Goal: Task Accomplishment & Management: Manage account settings

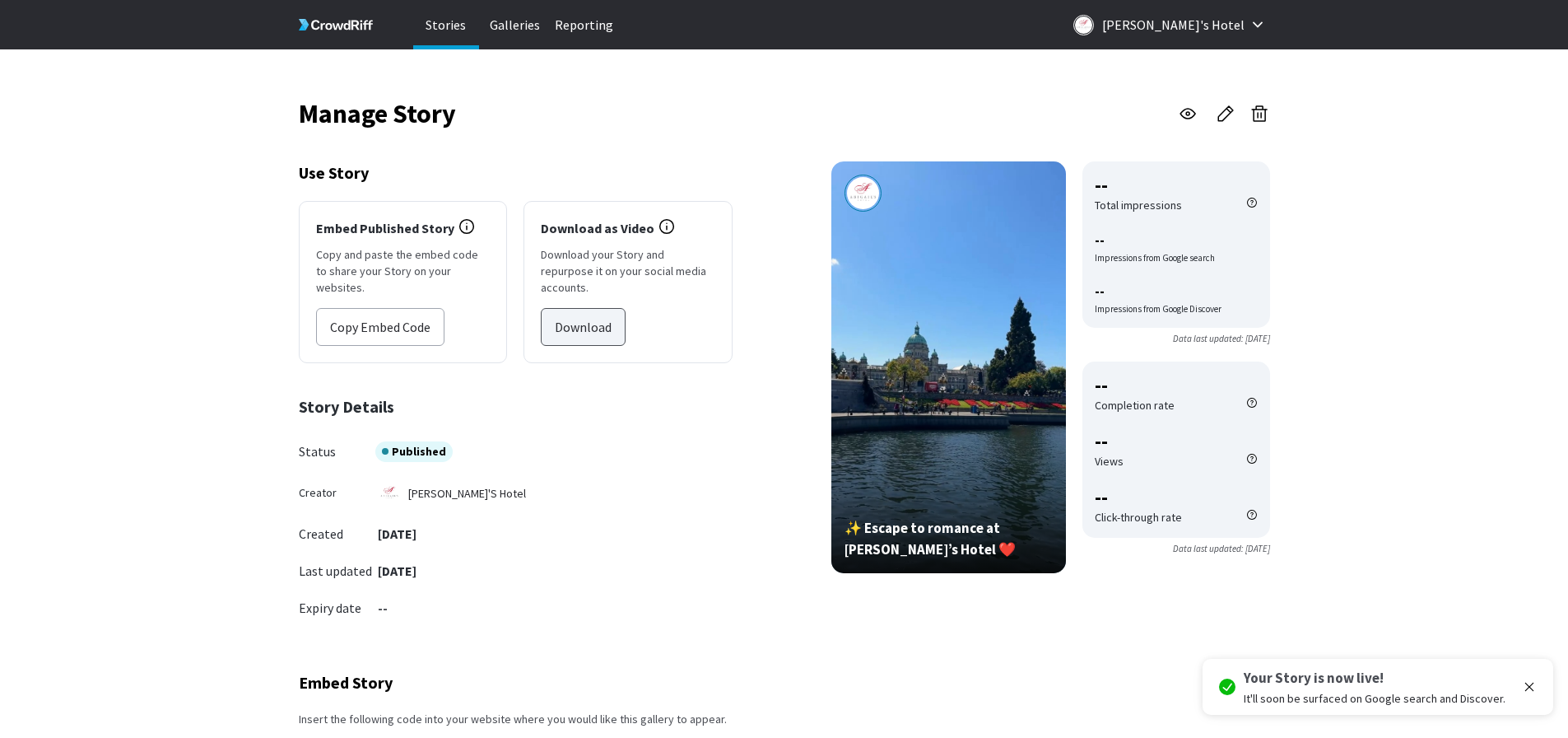
click at [584, 308] on button "Download" at bounding box center [583, 326] width 85 height 38
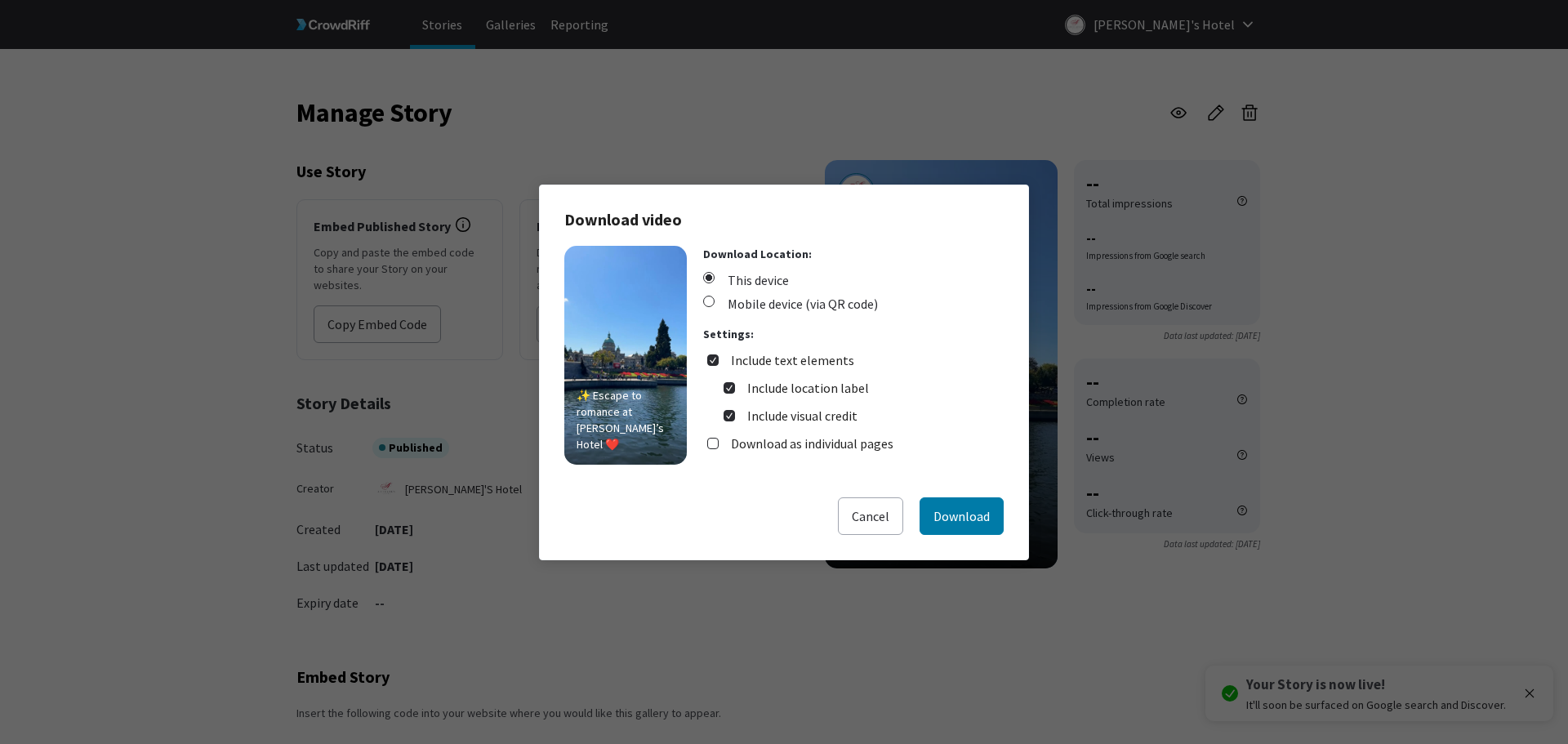
click at [824, 316] on div "Download Location: This device Mobile device (via QR code) Settings: Include te…" at bounding box center [853, 355] width 300 height 219
click at [825, 305] on span "Mobile device (via QR code)" at bounding box center [790, 304] width 175 height 19
click at [0, 0] on input "Mobile device (via QR code)" at bounding box center [0, 0] width 0 height 0
click at [968, 523] on button "Download" at bounding box center [962, 516] width 84 height 37
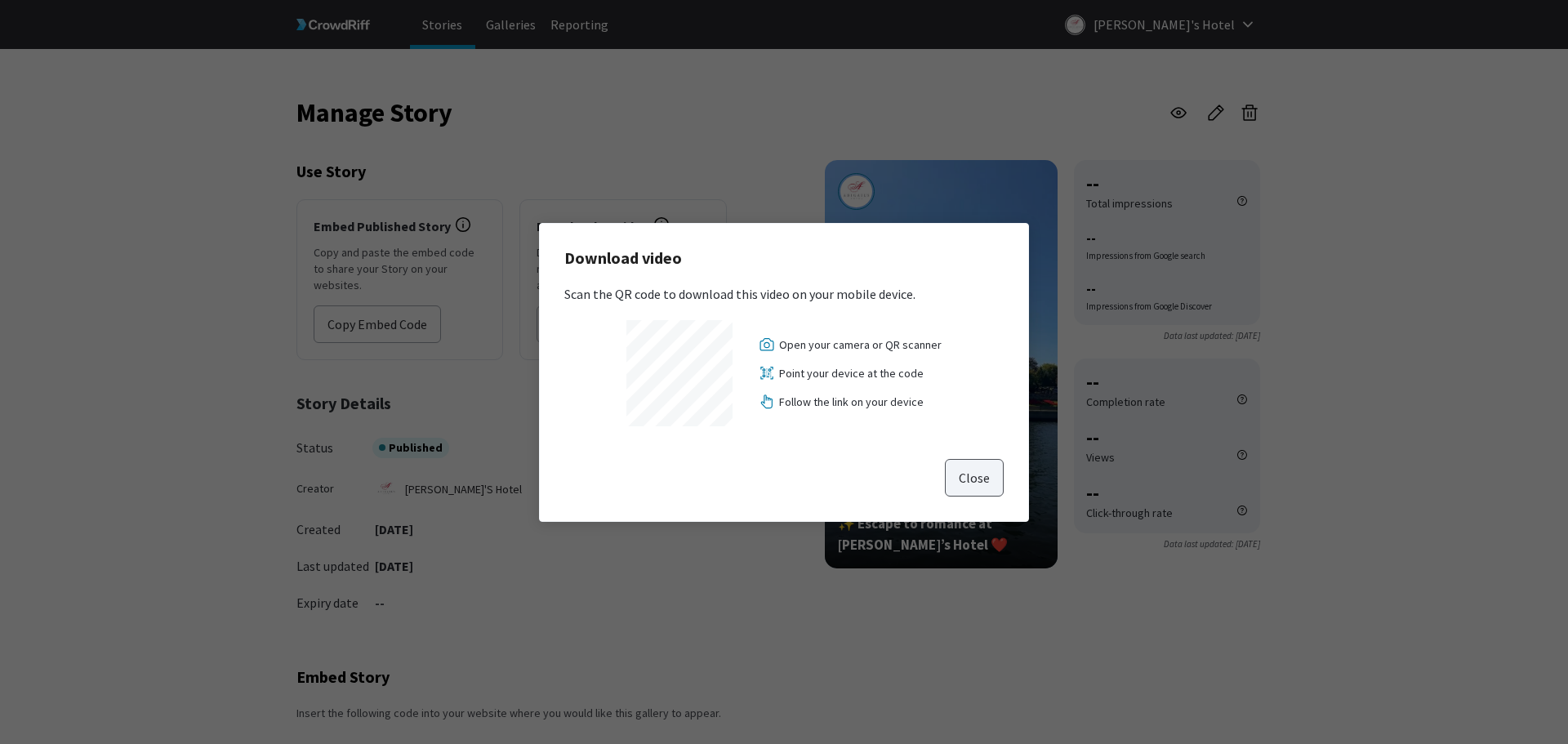
click at [985, 471] on button "Close" at bounding box center [973, 477] width 59 height 37
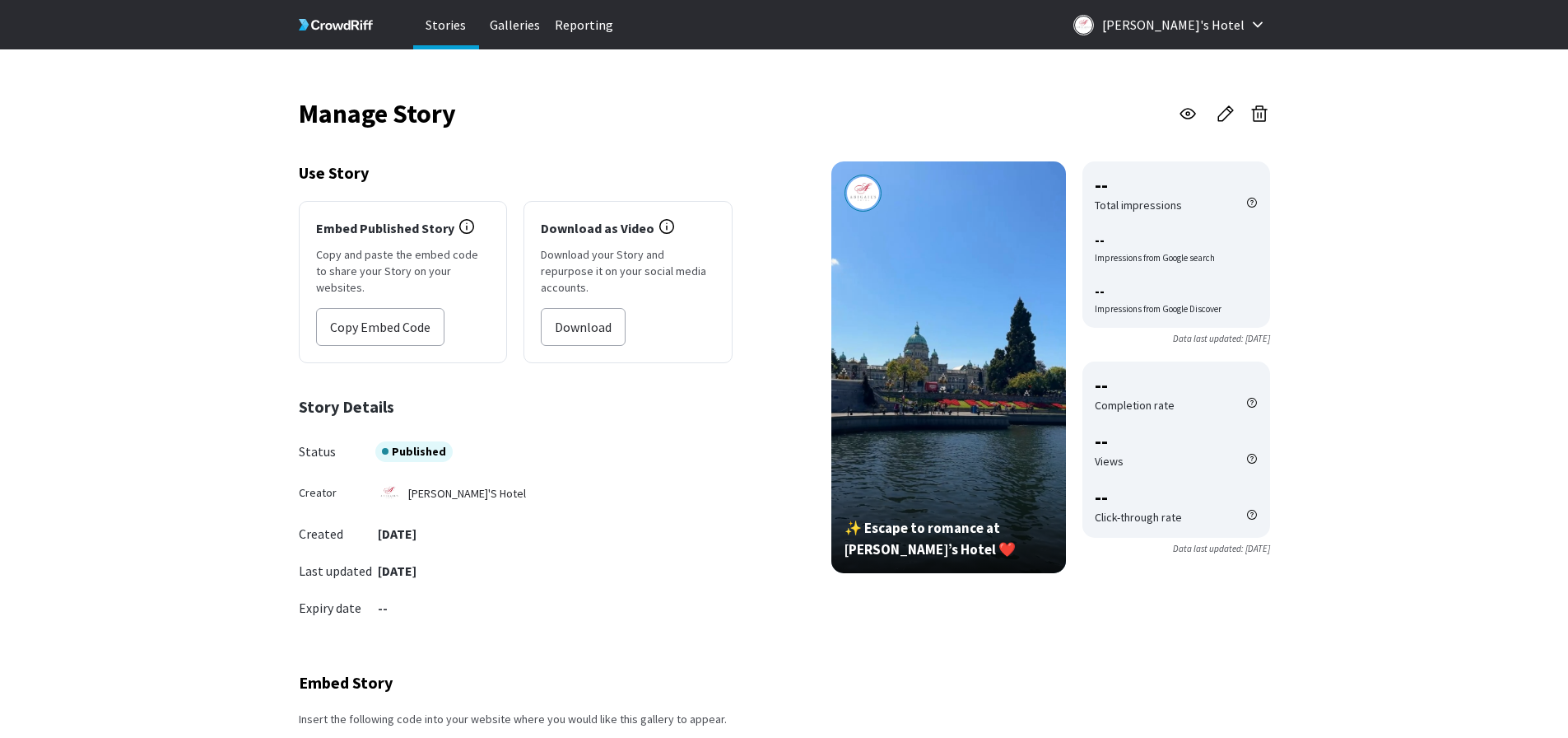
click at [444, 23] on p "Stories" at bounding box center [446, 24] width 66 height 49
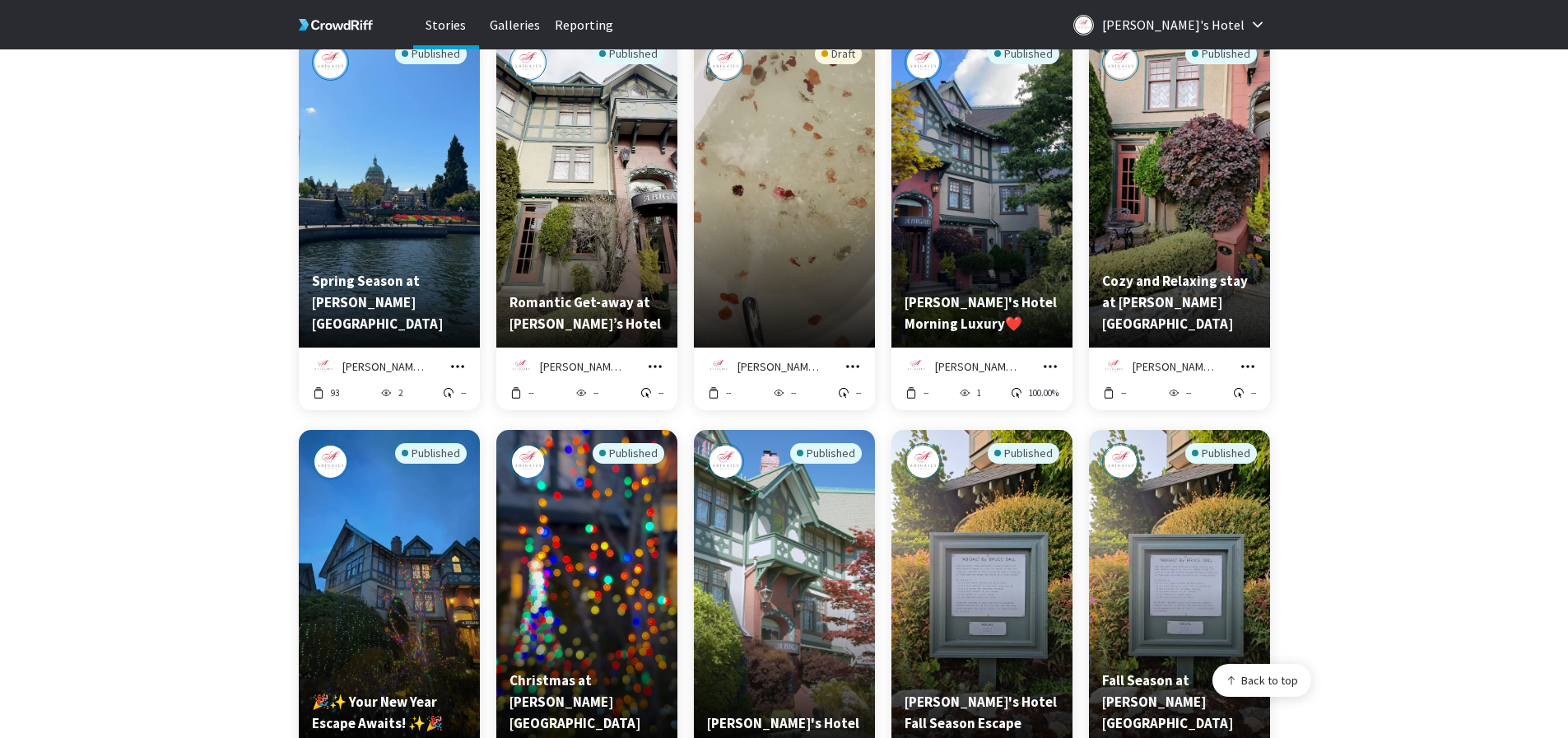
scroll to position [412, 0]
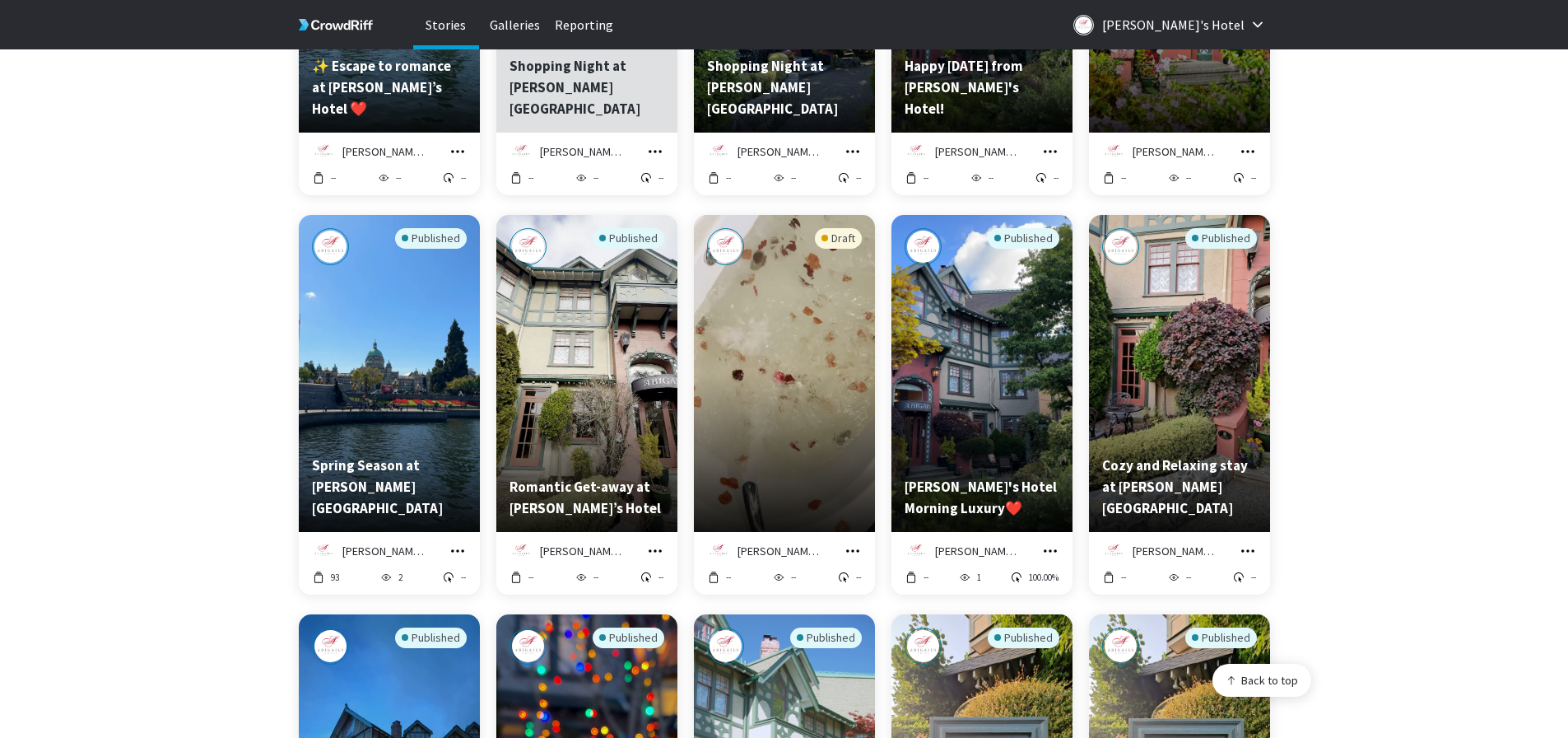
click at [814, 329] on div "Draft" at bounding box center [784, 334] width 155 height 212
click at [841, 548] on div "Abigail's Hotel Manage Story Edit in Story Creator Preview Download" at bounding box center [784, 551] width 155 height 21
click at [860, 551] on icon "grid" at bounding box center [853, 550] width 16 height 16
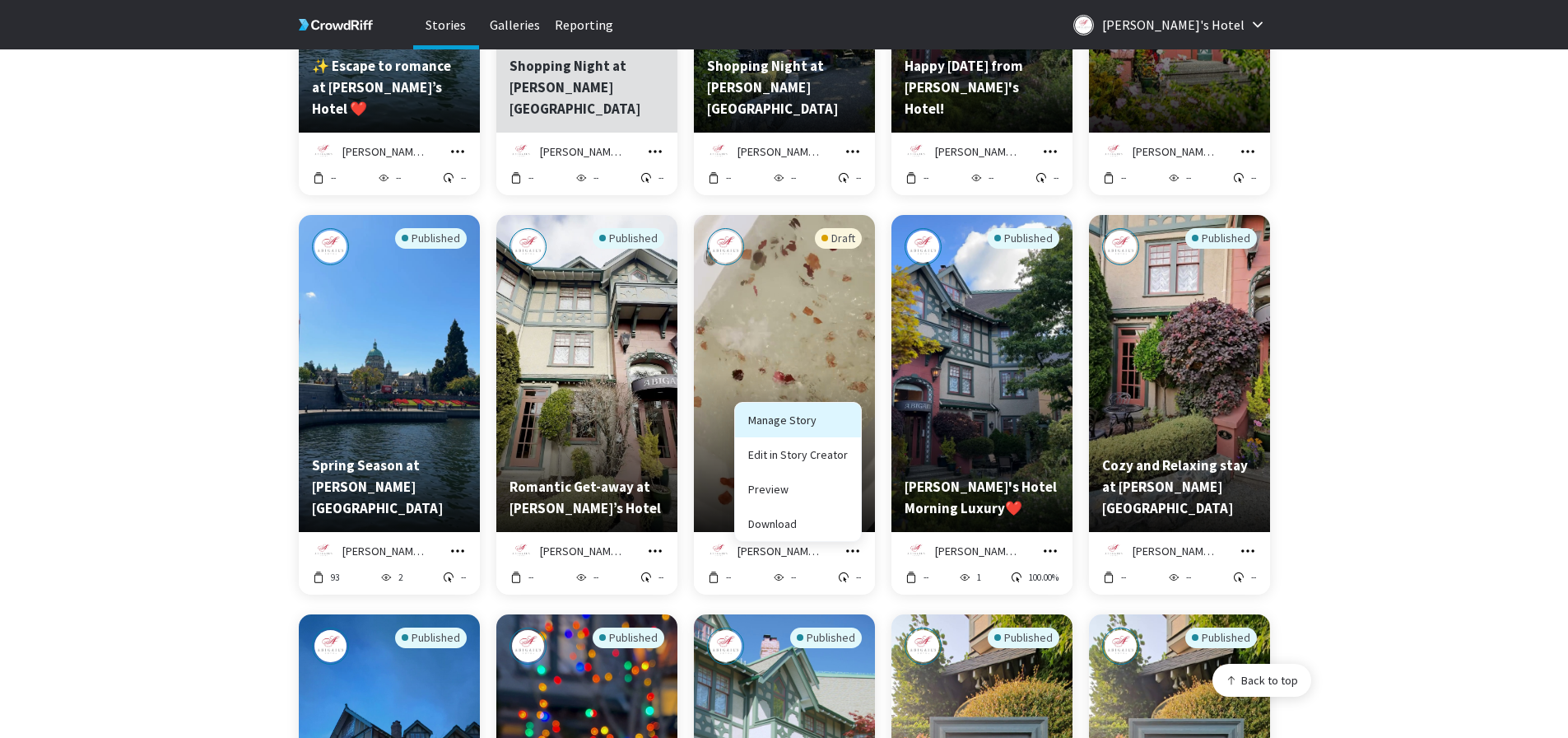
click at [814, 428] on link "Manage Story" at bounding box center [798, 420] width 126 height 35
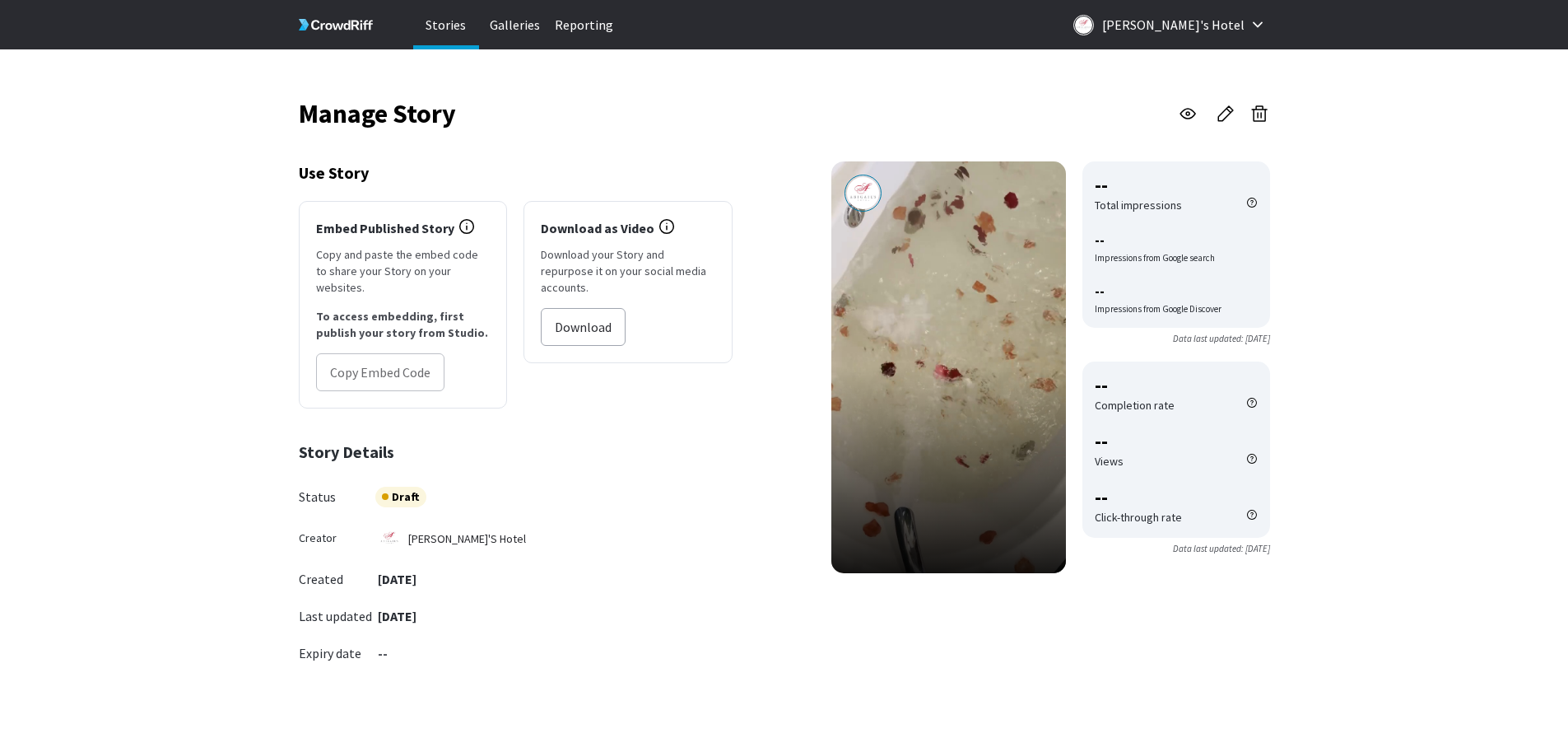
click at [1261, 119] on icon "button" at bounding box center [1260, 113] width 19 height 19
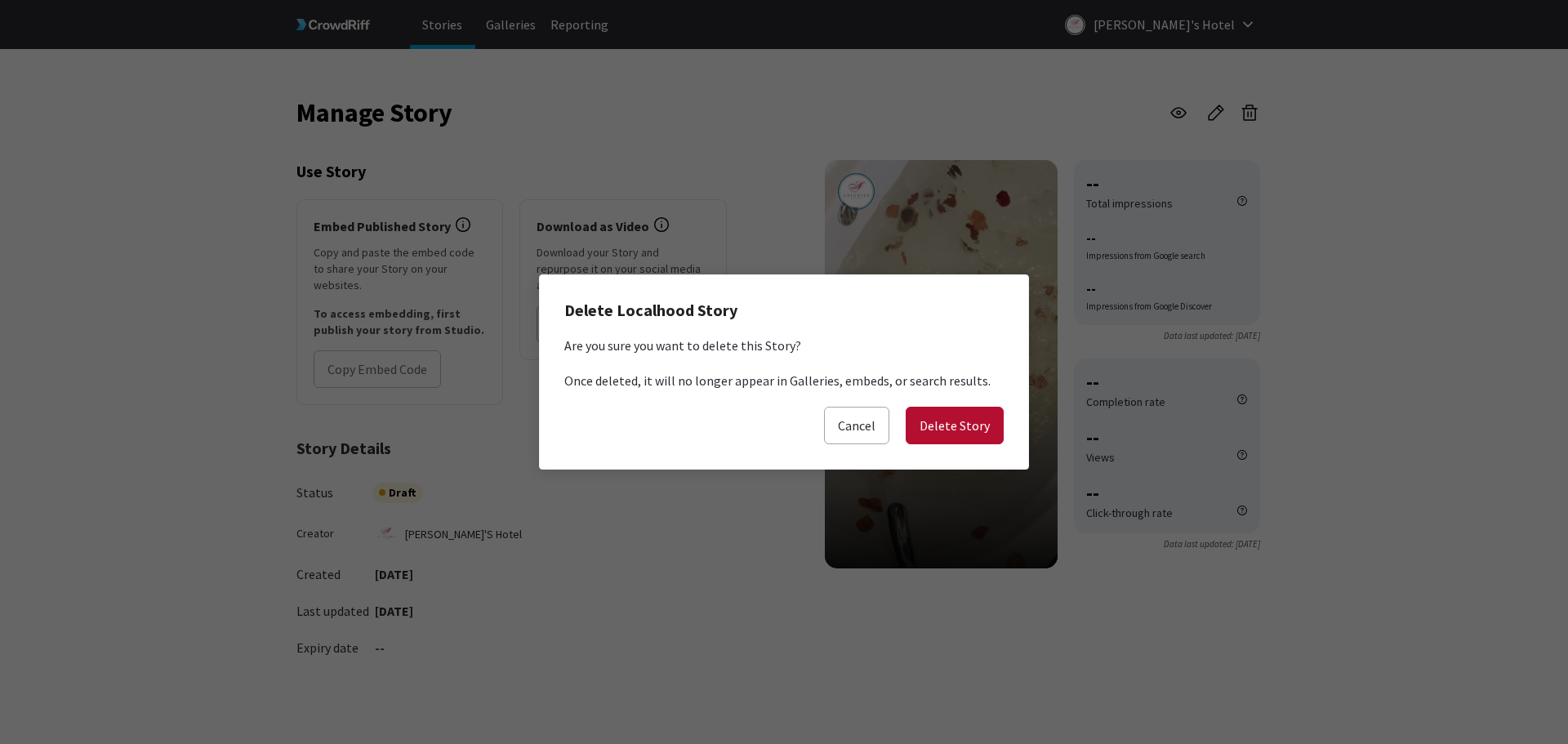
click at [960, 415] on button "Delete Story" at bounding box center [954, 425] width 98 height 37
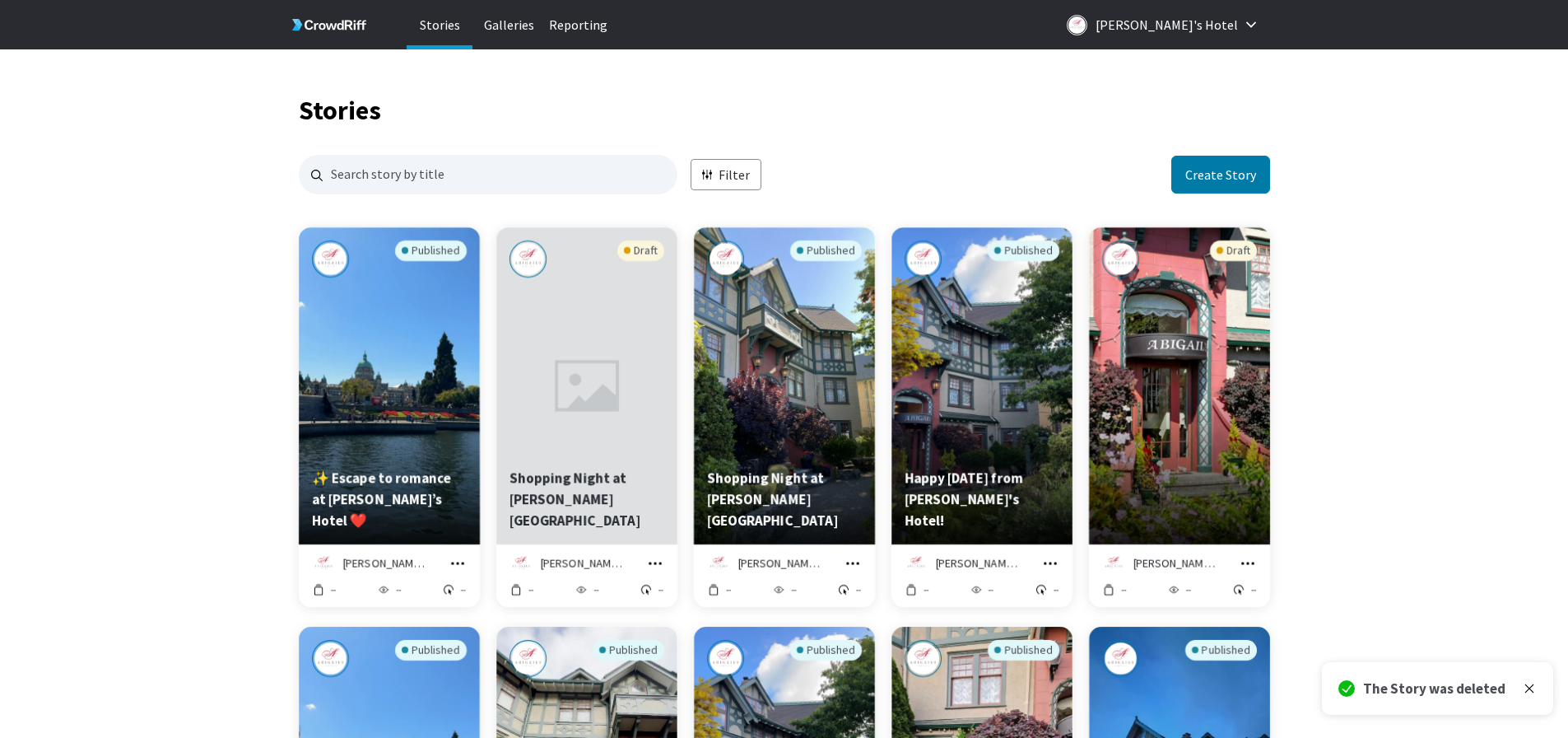
scroll to position [1985, 959]
click at [1250, 563] on icon "grid" at bounding box center [1247, 563] width 16 height 16
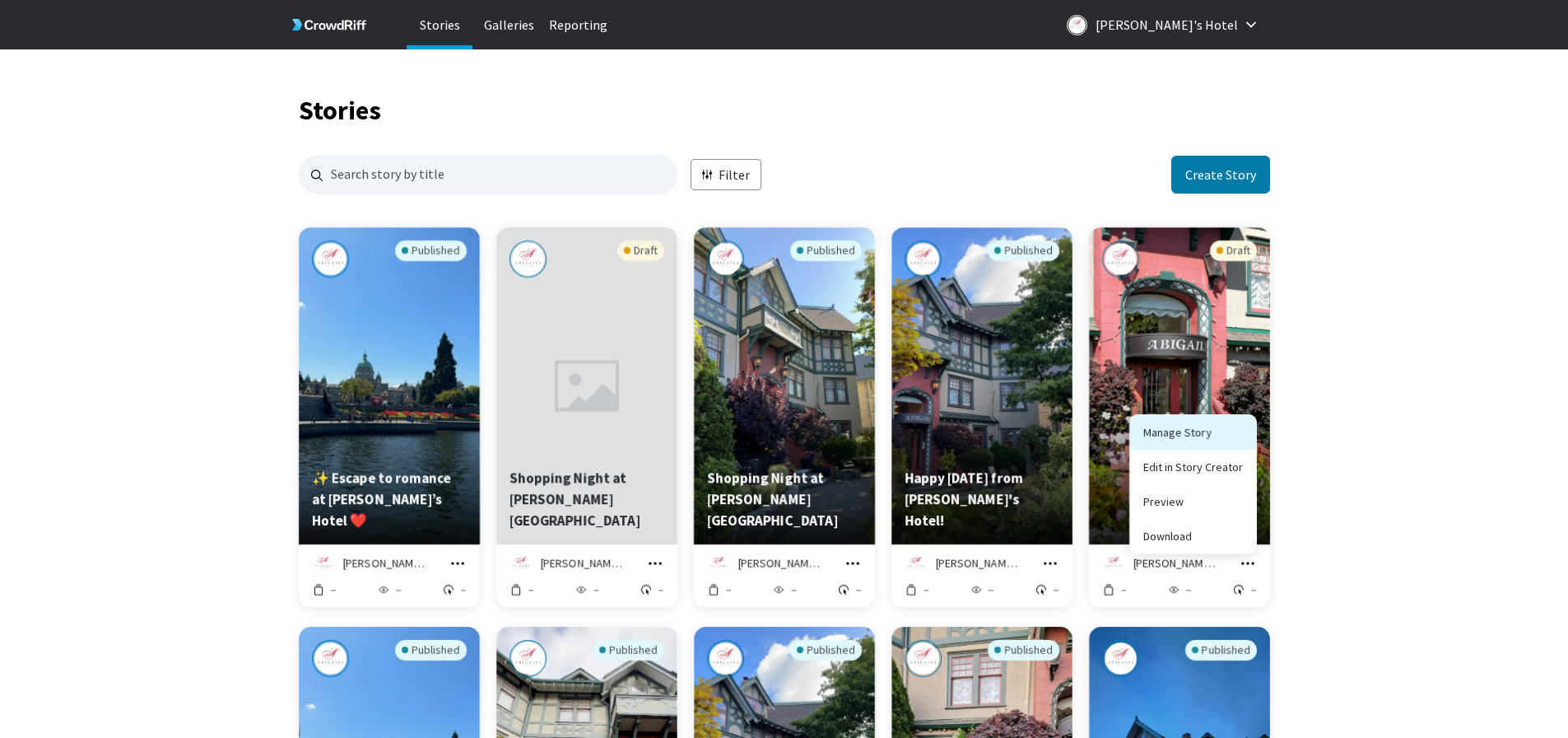
click at [1201, 435] on link "Manage Story" at bounding box center [1193, 432] width 126 height 35
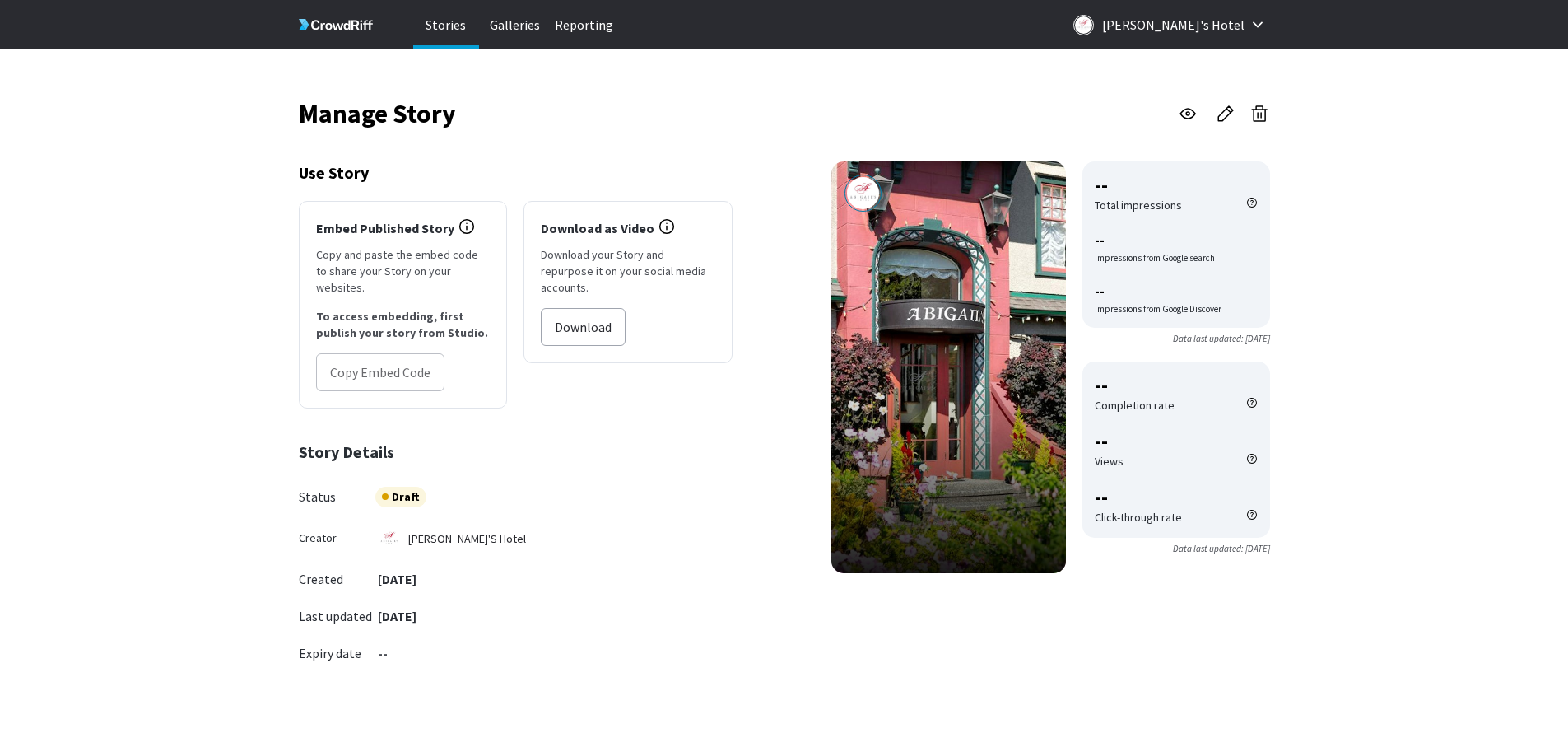
click at [1262, 113] on icon "button" at bounding box center [1262, 115] width 0 height 5
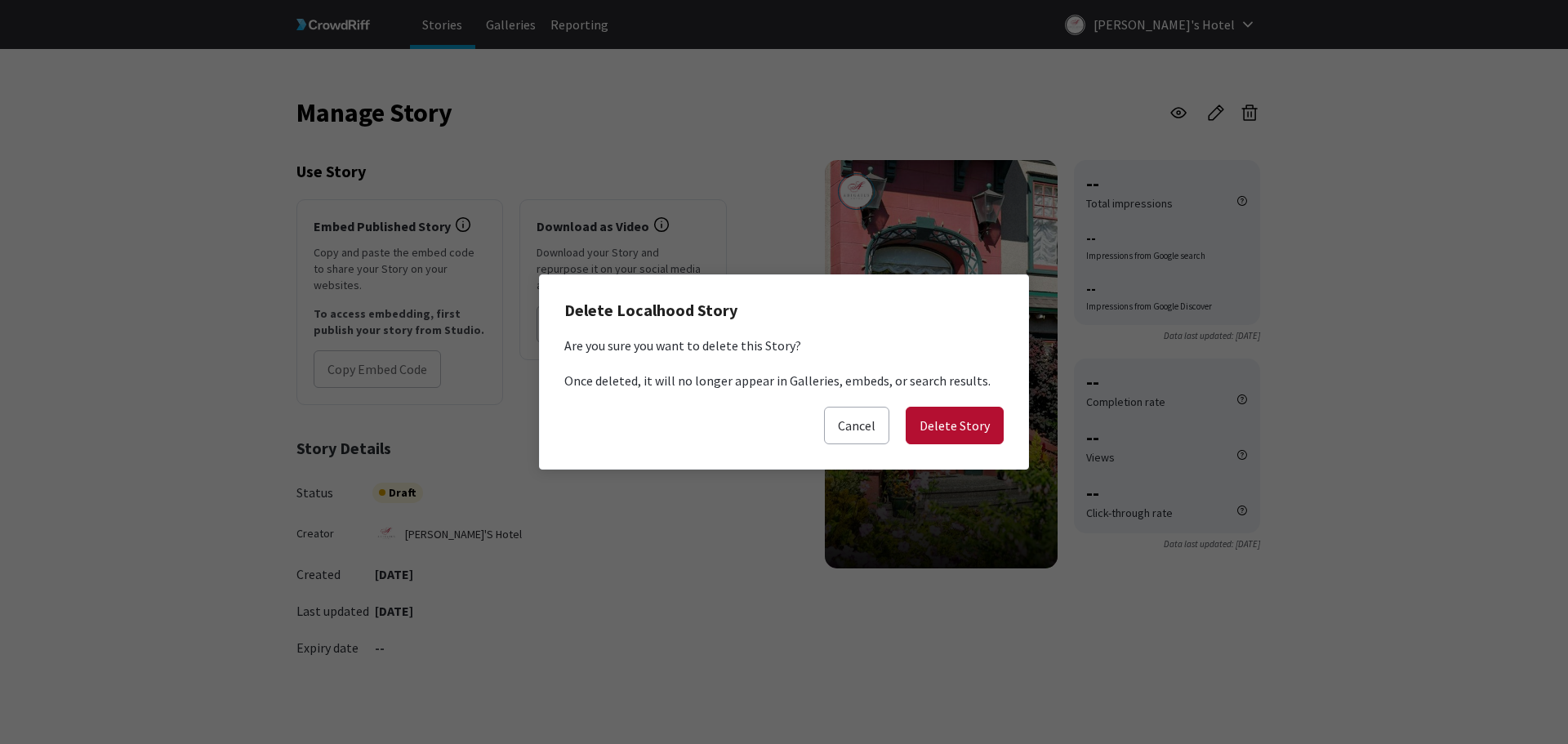
click at [964, 426] on button "Delete Story" at bounding box center [954, 425] width 98 height 37
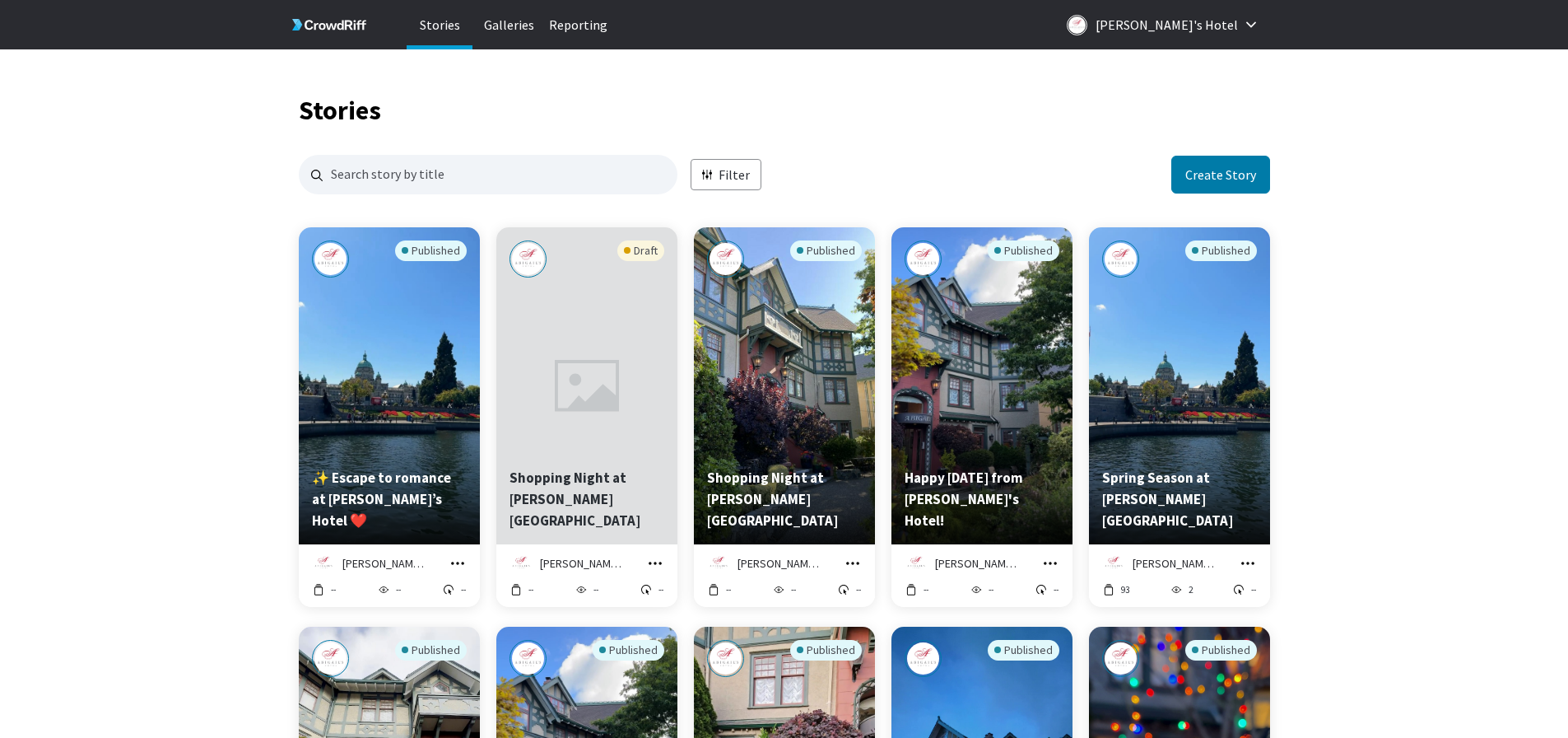
scroll to position [1985, 959]
click at [656, 557] on icon "grid" at bounding box center [654, 563] width 16 height 16
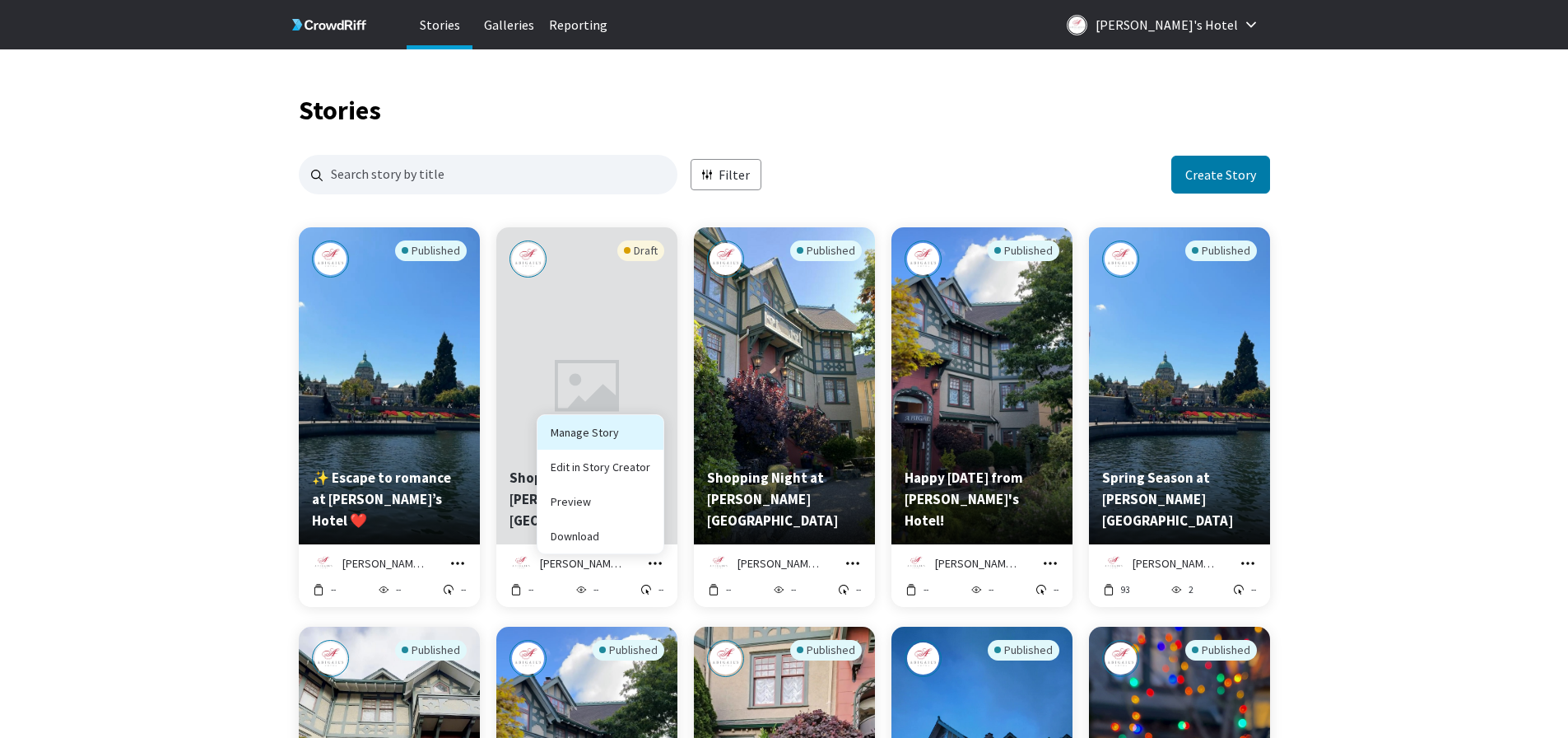
click at [620, 436] on link "Manage Story" at bounding box center [600, 432] width 126 height 35
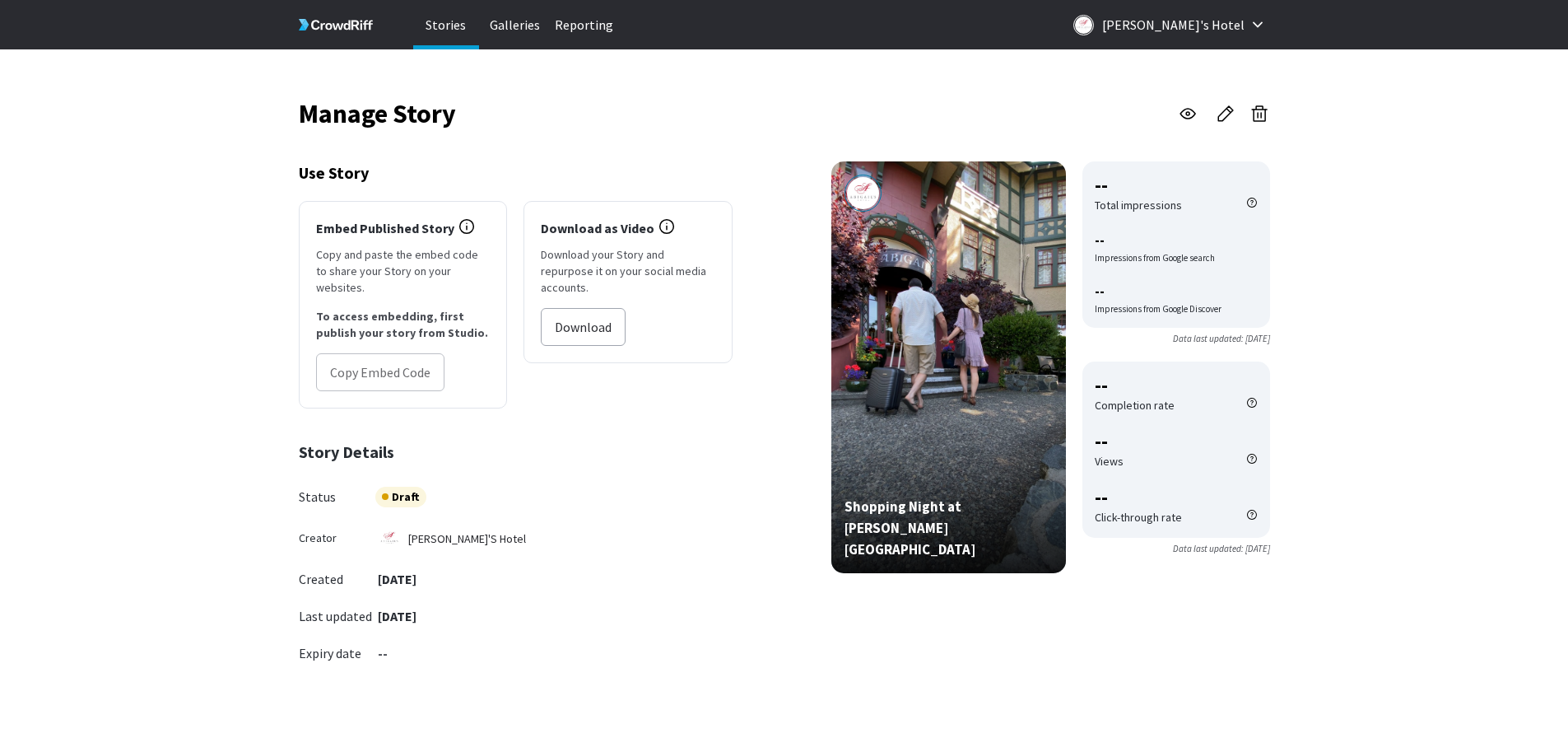
click at [1250, 106] on icon "button" at bounding box center [1260, 113] width 19 height 19
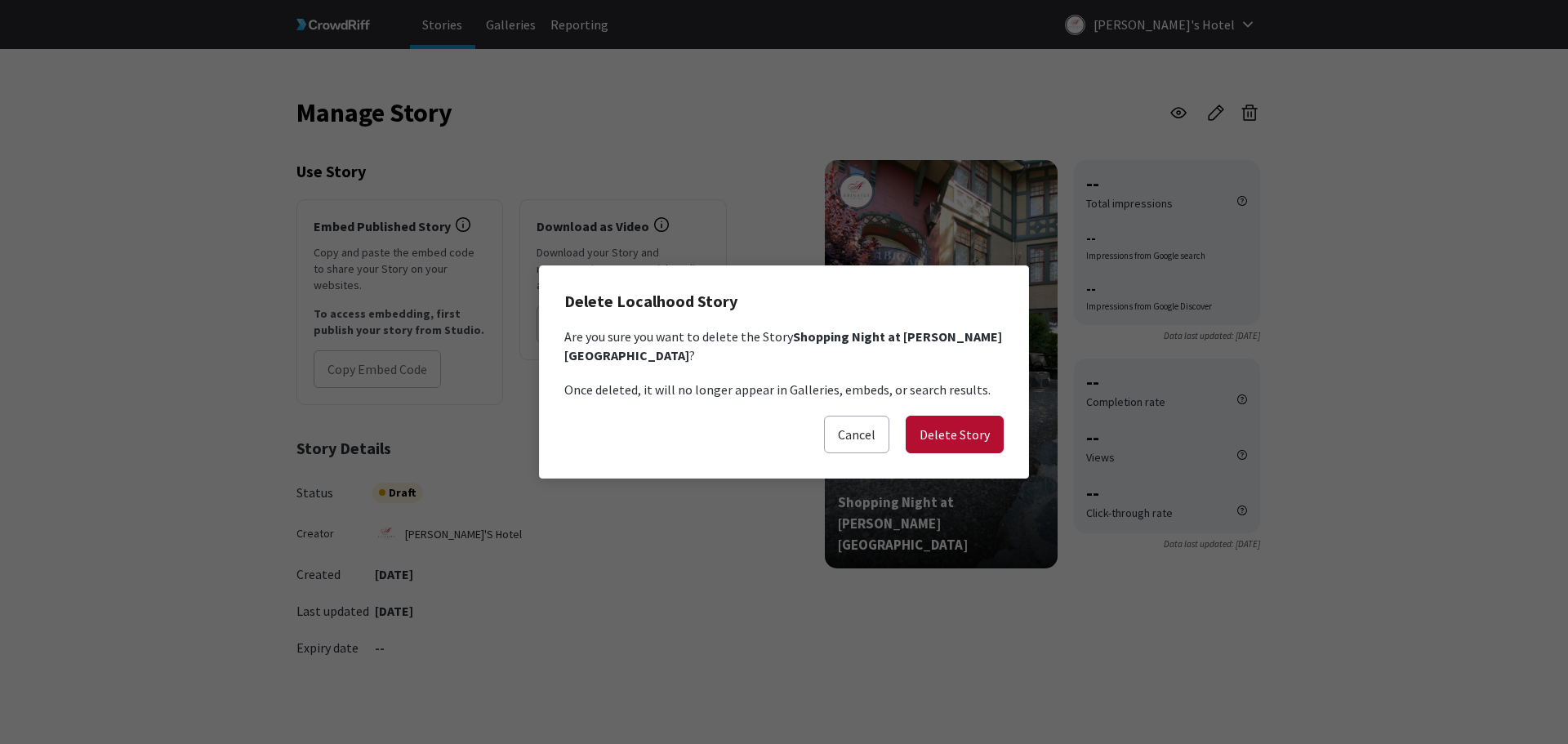
click at [962, 422] on button "Delete Story" at bounding box center [954, 433] width 98 height 37
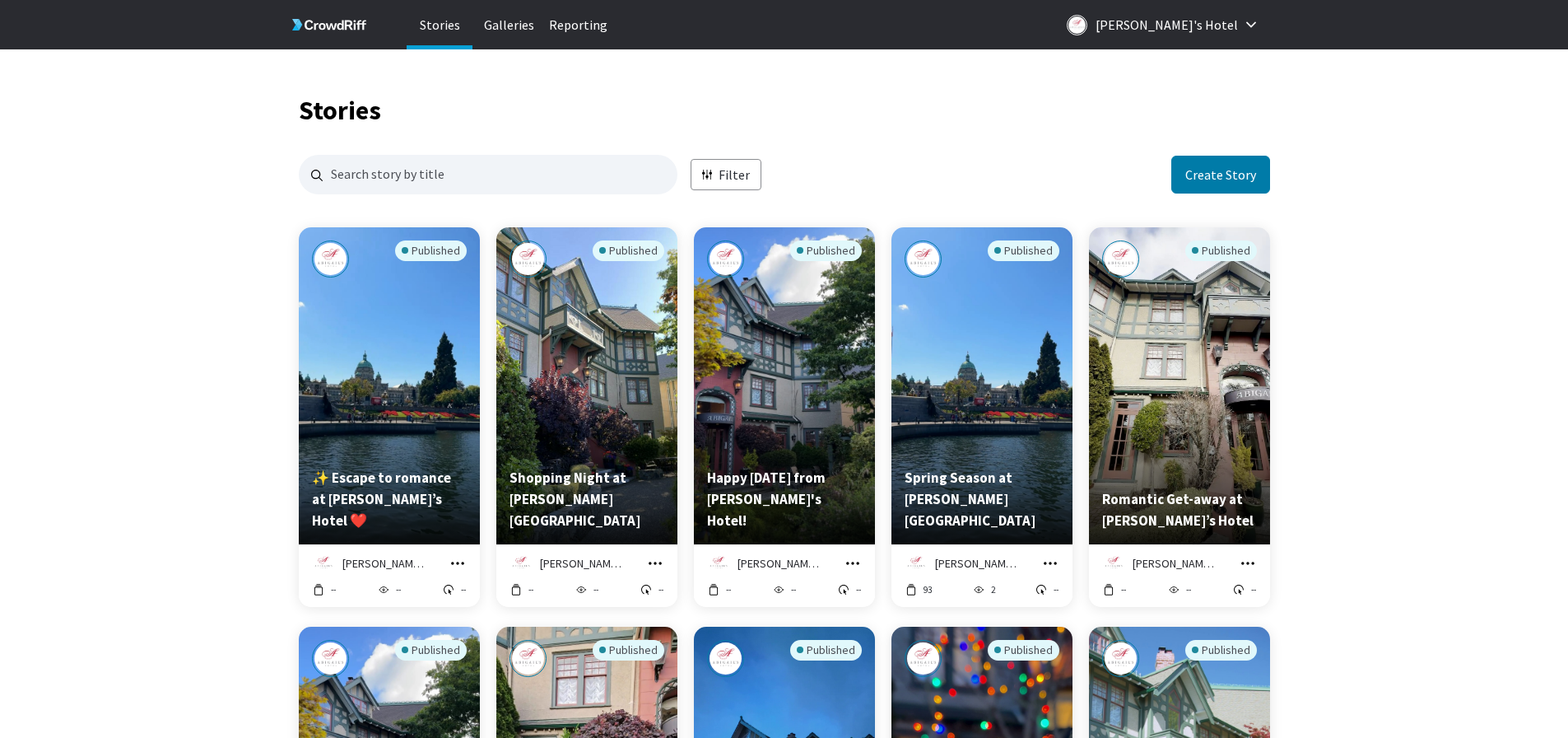
scroll to position [1985, 959]
